Goal: Task Accomplishment & Management: Complete application form

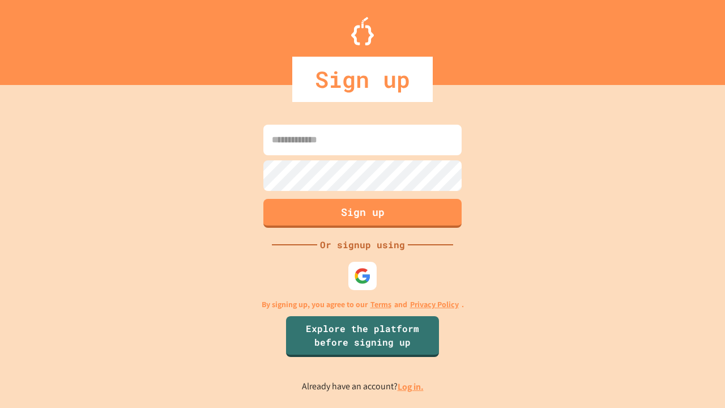
click at [411, 386] on link "Log in." at bounding box center [410, 386] width 26 height 12
